Goal: Task Accomplishment & Management: Complete application form

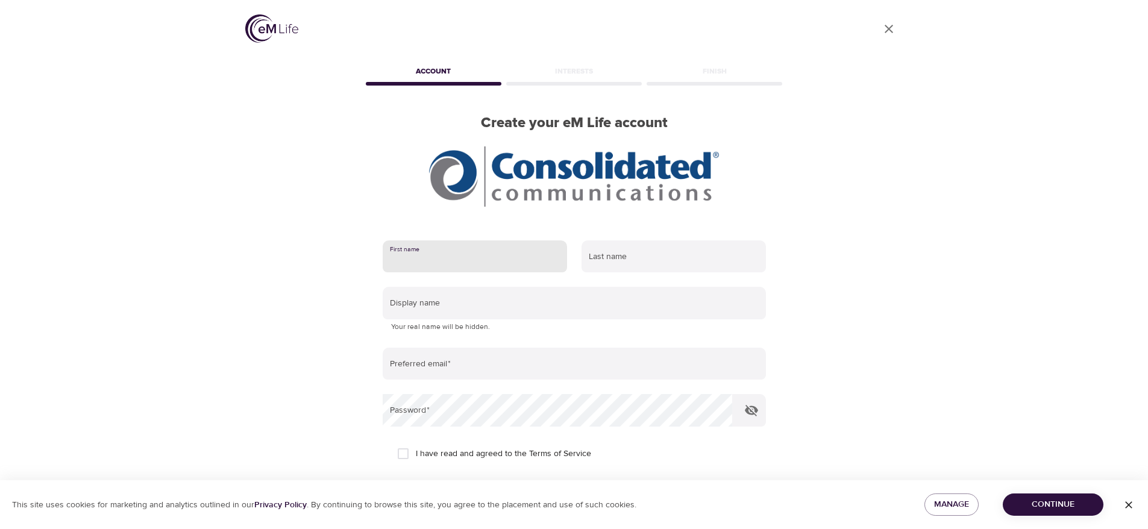
click at [462, 253] on input "text" at bounding box center [475, 257] width 184 height 33
type input "[PERSON_NAME]"
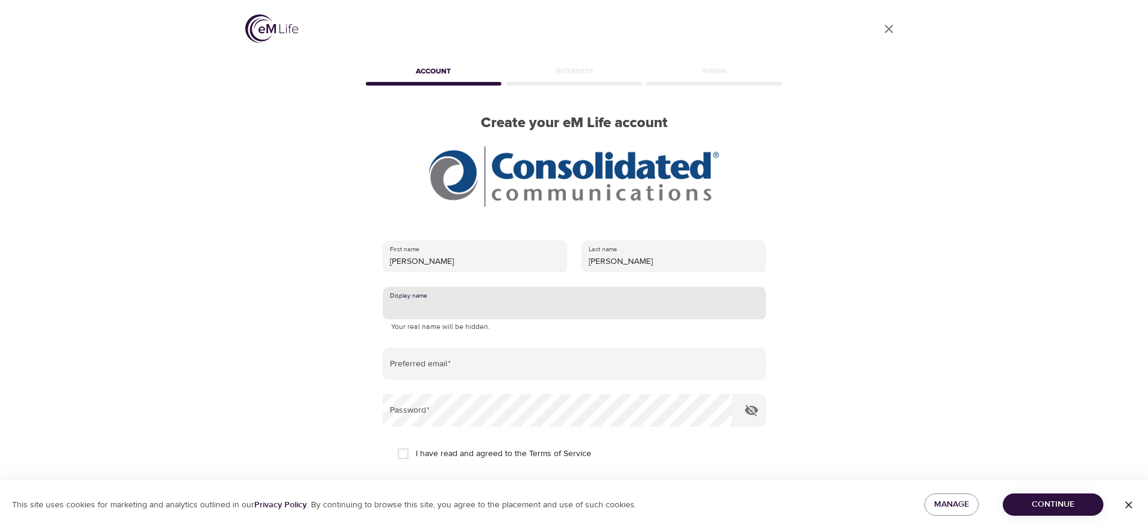
click at [498, 303] on input "text" at bounding box center [574, 303] width 383 height 33
type input "T"
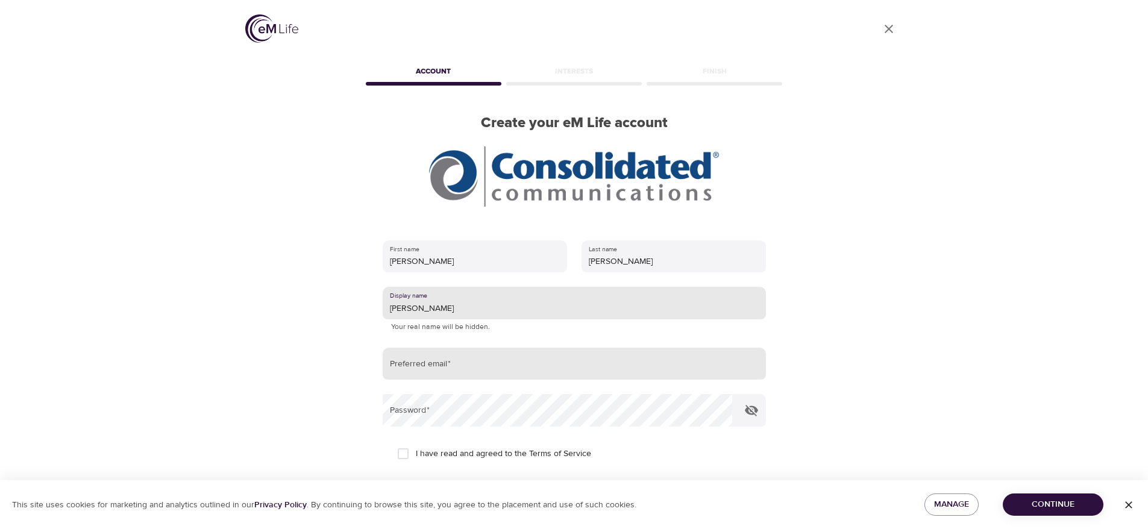
type input "[PERSON_NAME]"
click at [490, 362] on input "email" at bounding box center [574, 364] width 383 height 33
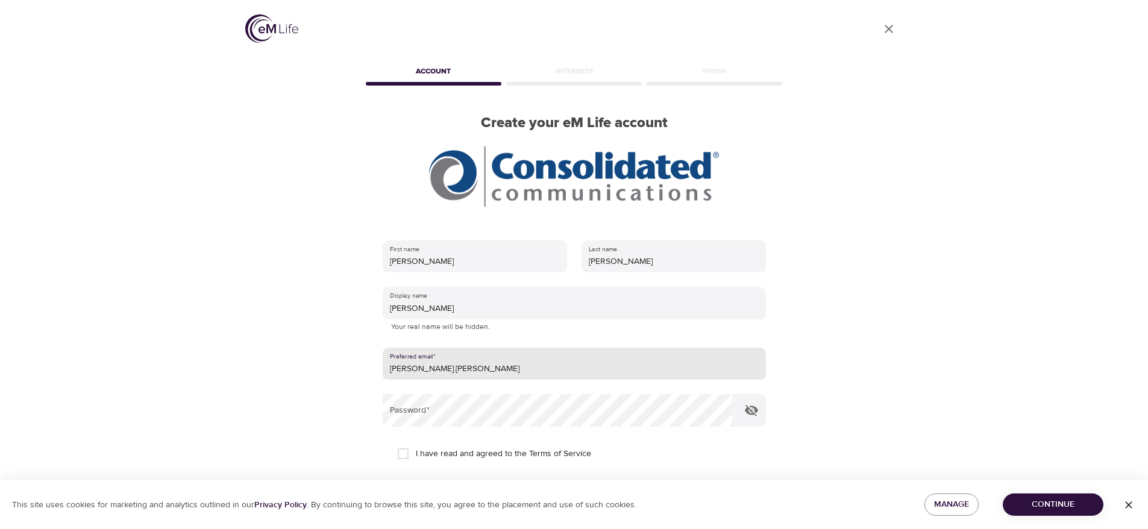
type input "[PERSON_NAME][EMAIL_ADDRESS][PERSON_NAME][DOMAIN_NAME]"
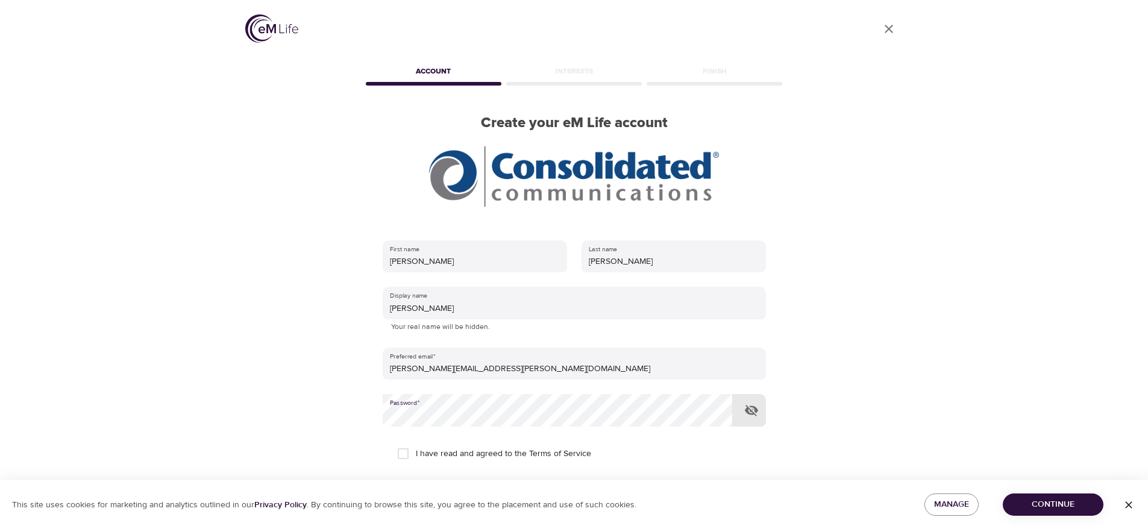
click at [400, 455] on input "I have read and agreed to the Terms of Service" at bounding box center [403, 453] width 25 height 25
checkbox input "true"
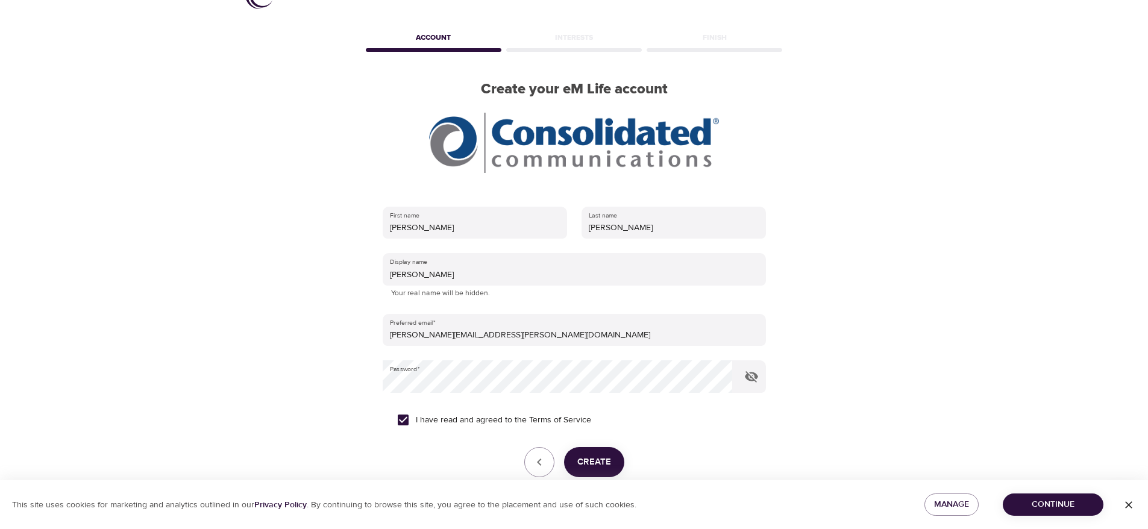
scroll to position [96, 0]
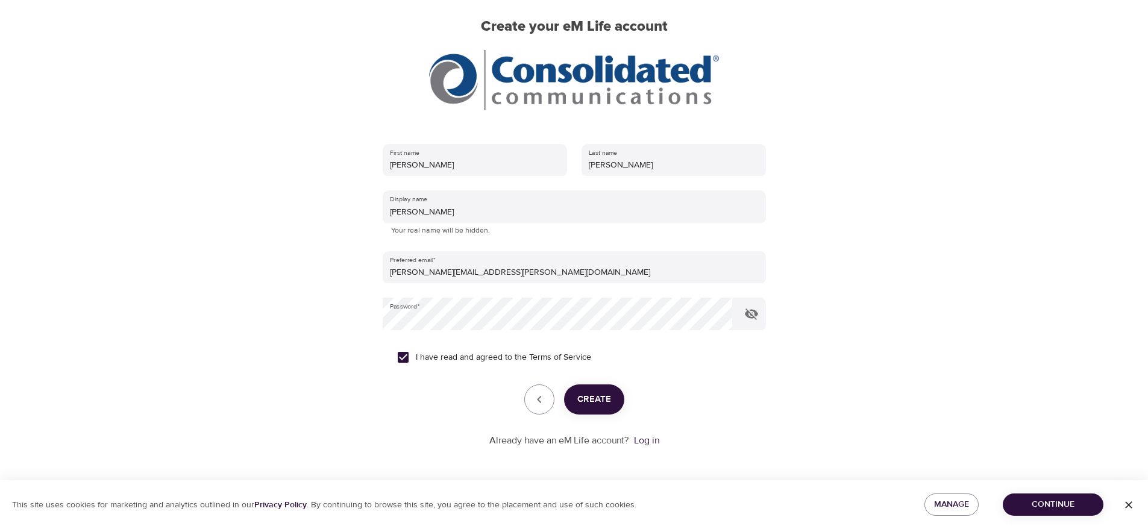
click at [600, 404] on span "Create" at bounding box center [595, 400] width 34 height 16
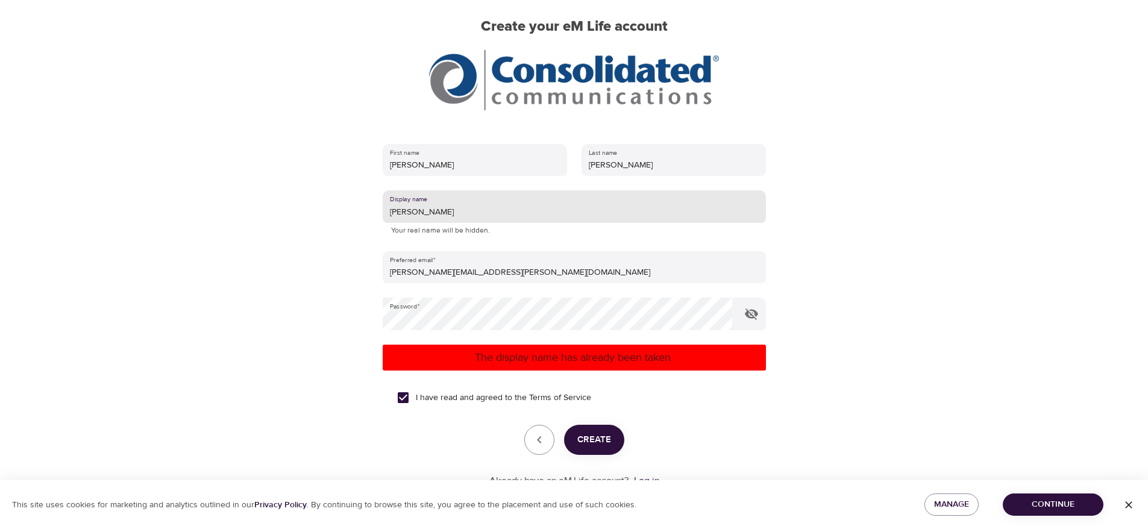
drag, startPoint x: 424, startPoint y: 213, endPoint x: 294, endPoint y: 200, distance: 131.4
click at [294, 200] on div "User Profile Account Interests Finish Create your eM Life account First name [P…" at bounding box center [574, 168] width 687 height 529
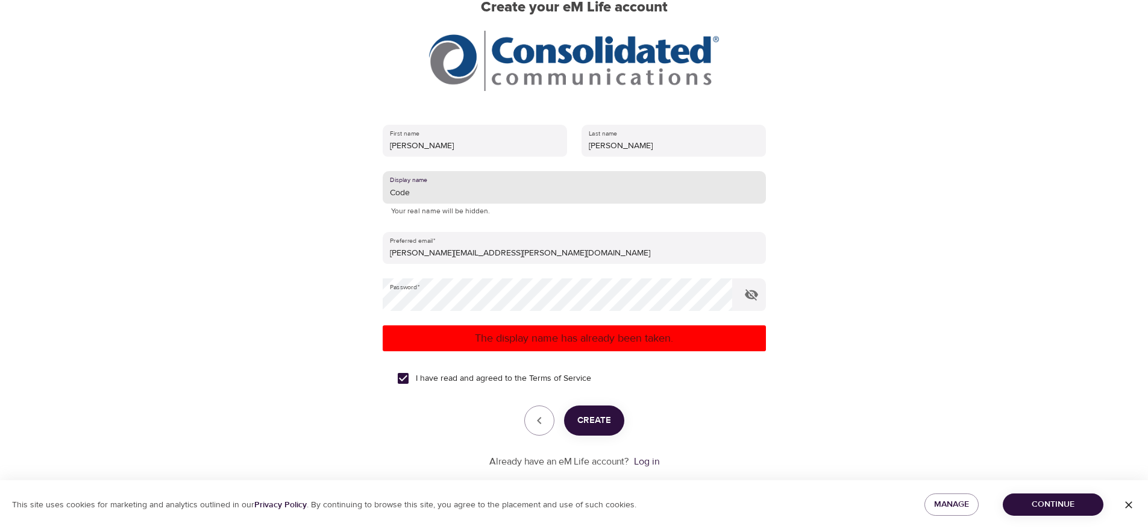
scroll to position [137, 0]
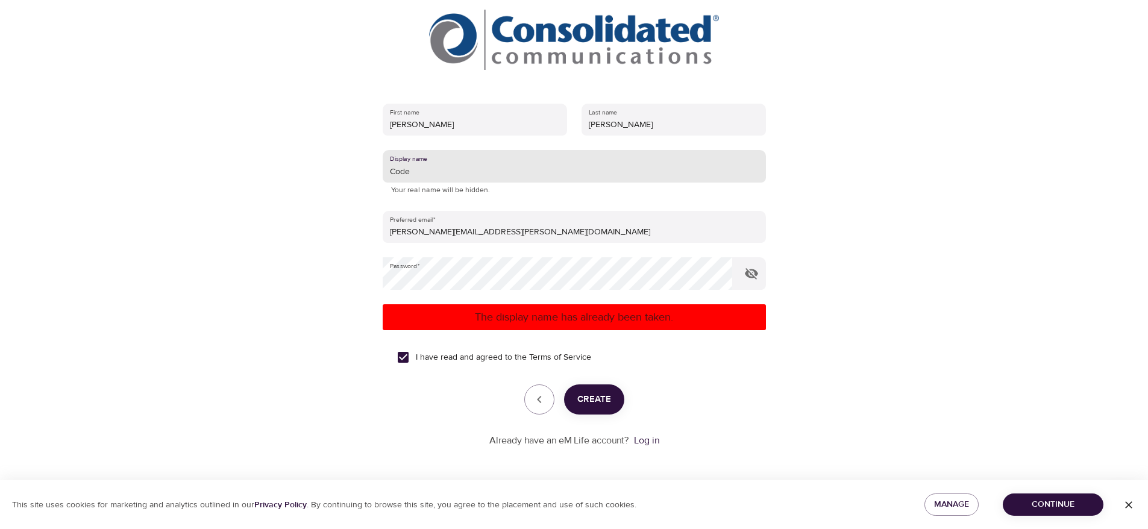
drag, startPoint x: 430, startPoint y: 169, endPoint x: 266, endPoint y: 171, distance: 164.0
click at [266, 171] on div "User Profile Account Interests Finish Create your eM Life account First name [P…" at bounding box center [574, 127] width 687 height 529
type input "tsander"
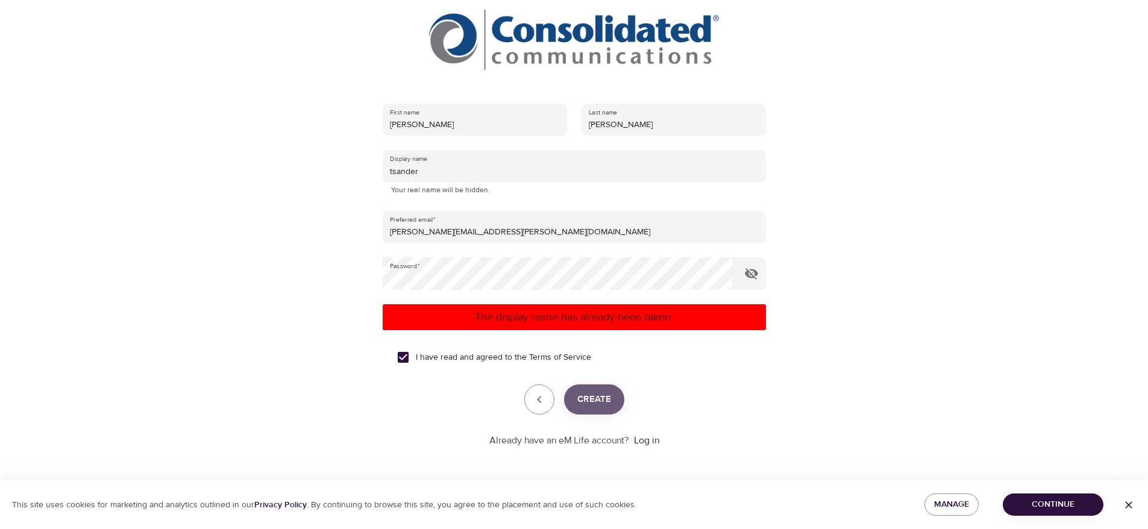
click at [602, 398] on span "Create" at bounding box center [595, 400] width 34 height 16
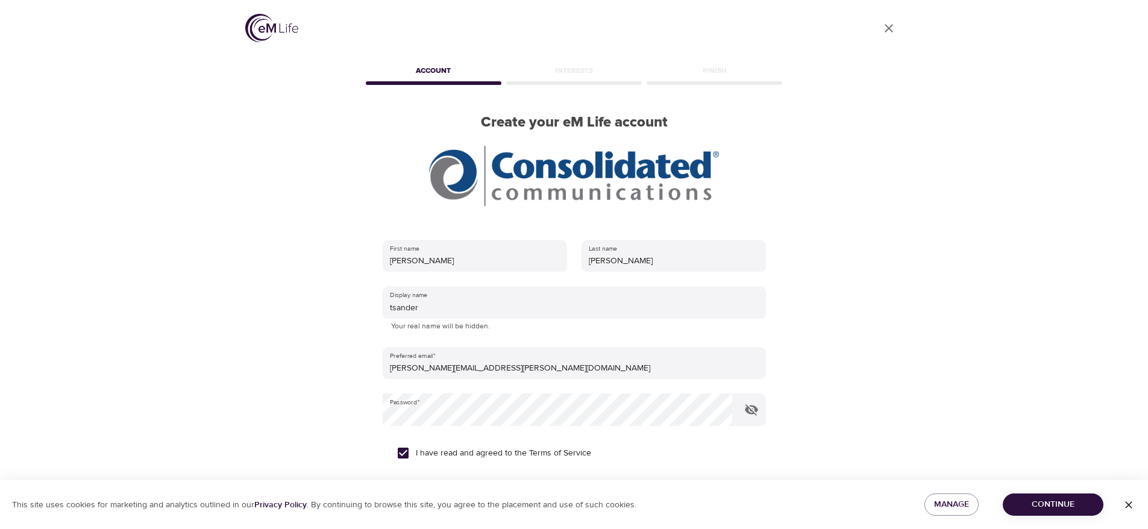
scroll to position [0, 0]
